Goal: Transaction & Acquisition: Obtain resource

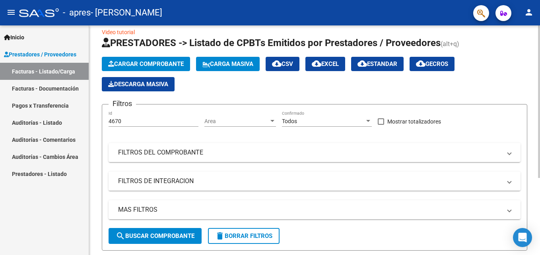
scroll to position [116, 0]
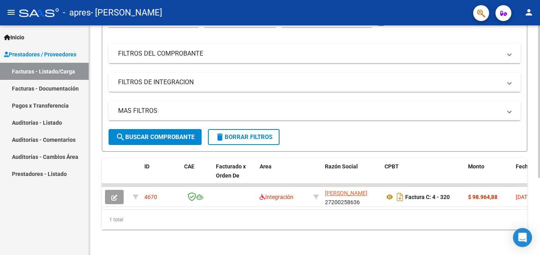
click at [521, 203] on datatable-body "4670 Integración [PERSON_NAME] 27200258636 Factura C: 4 - 320 $ 98.964,88 [DATE…" at bounding box center [314, 197] width 425 height 26
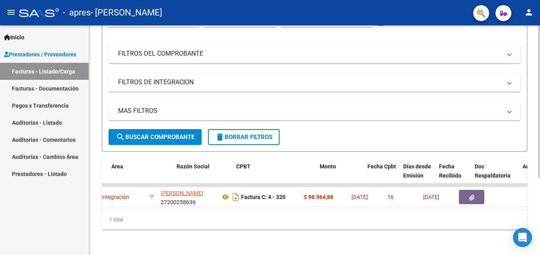
scroll to position [0, 175]
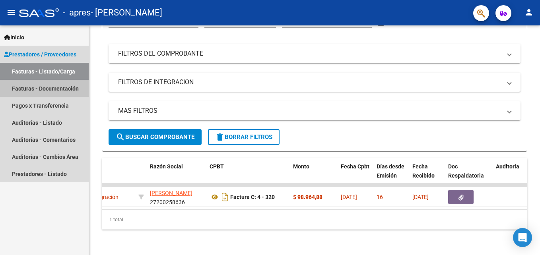
click at [35, 89] on link "Facturas - Documentación" at bounding box center [44, 88] width 89 height 17
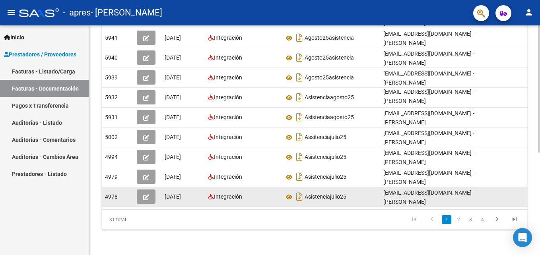
scroll to position [145, 0]
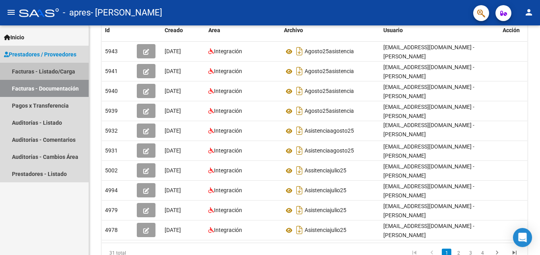
click at [40, 74] on link "Facturas - Listado/Carga" at bounding box center [44, 71] width 89 height 17
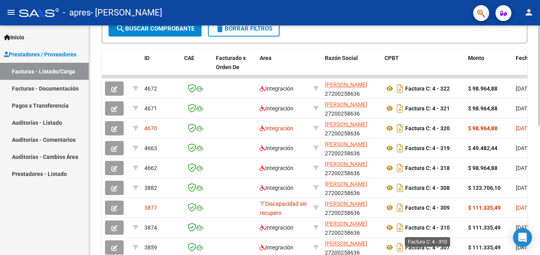
scroll to position [215, 0]
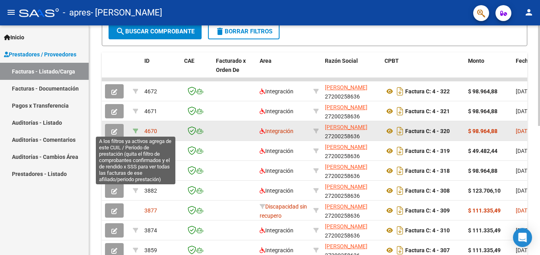
click at [136, 131] on icon at bounding box center [136, 131] width 6 height 6
type input "202508"
type input "20505495986"
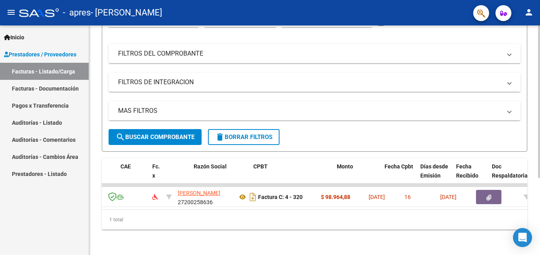
scroll to position [0, 116]
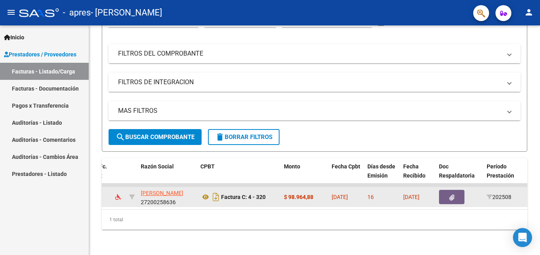
click at [454, 195] on icon "button" at bounding box center [451, 198] width 5 height 6
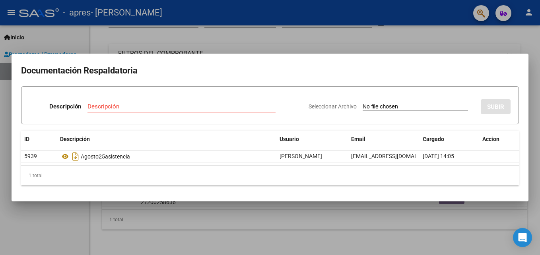
click at [458, 229] on div at bounding box center [270, 127] width 540 height 255
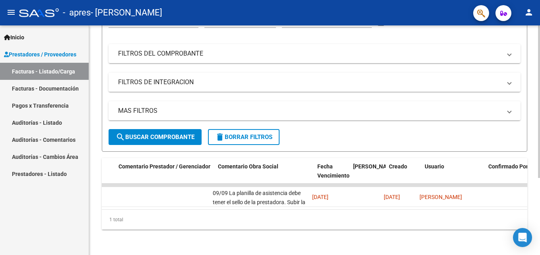
scroll to position [0, 657]
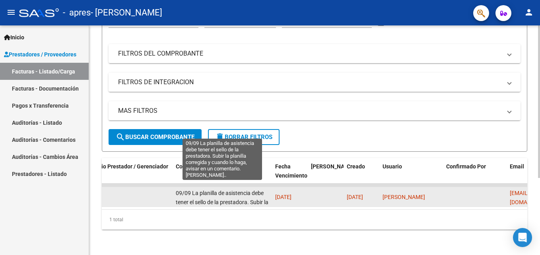
click at [261, 190] on span "09/09 La planilla de asistencia debe tener el sello de la prestadora. Subir la …" at bounding box center [222, 211] width 93 height 43
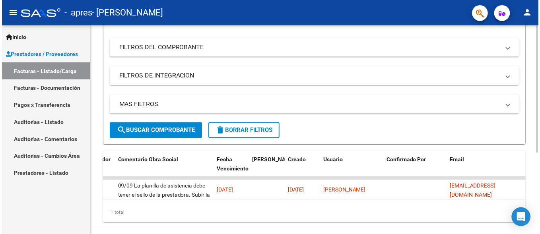
scroll to position [0, 344]
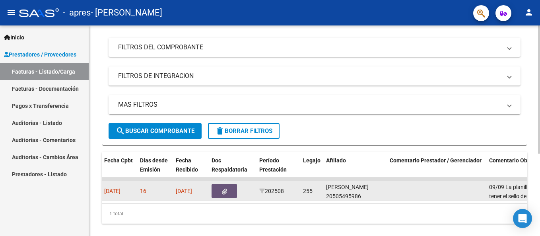
click at [223, 192] on icon "button" at bounding box center [224, 191] width 5 height 6
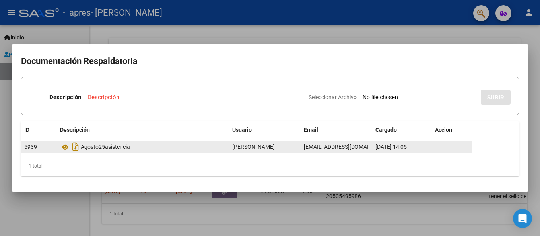
click at [94, 146] on div "Agosto25asistencia" at bounding box center [143, 146] width 166 height 13
click at [66, 147] on icon at bounding box center [65, 147] width 10 height 10
